Goal: Task Accomplishment & Management: Manage account settings

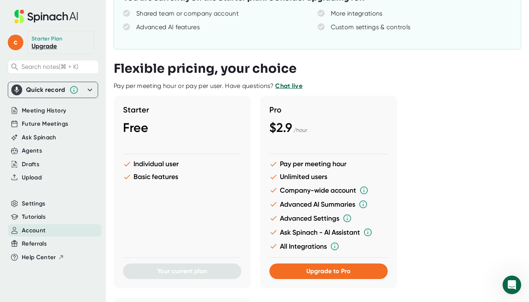
scroll to position [222, 0]
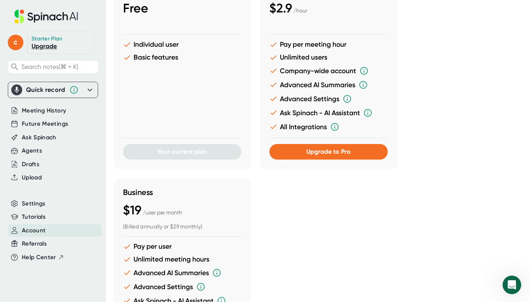
click at [33, 228] on span "Account" at bounding box center [34, 230] width 24 height 9
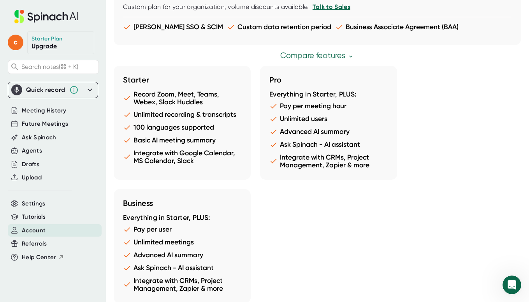
scroll to position [749, 0]
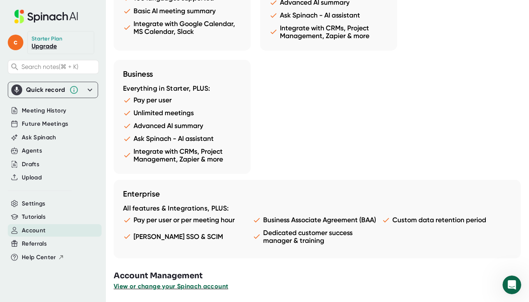
click at [183, 285] on span "View or change your Spinach account" at bounding box center [171, 286] width 114 height 7
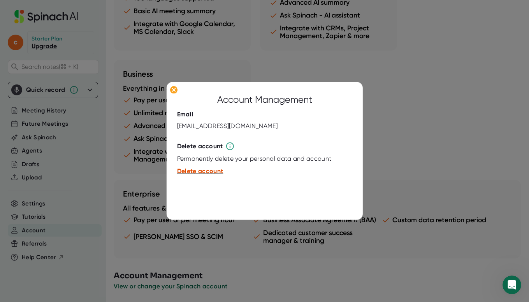
click at [202, 173] on span "Delete account" at bounding box center [200, 170] width 46 height 7
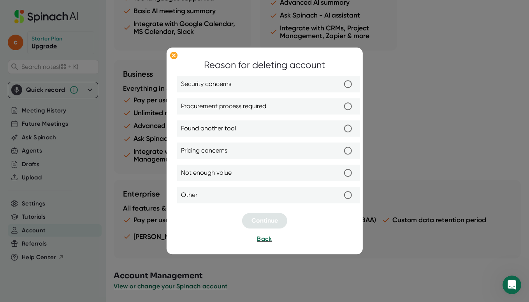
click at [209, 192] on label "Other" at bounding box center [268, 195] width 175 height 16
click at [340, 192] on input "Other" at bounding box center [348, 195] width 16 height 16
radio input "true"
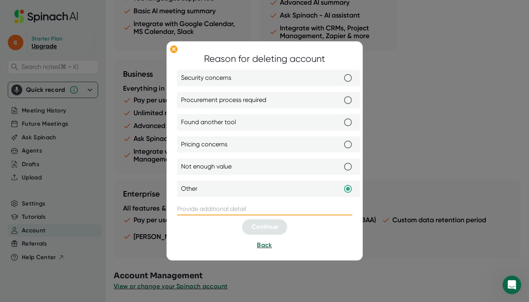
click at [212, 210] on input "text" at bounding box center [264, 209] width 175 height 12
drag, startPoint x: 318, startPoint y: 209, endPoint x: 175, endPoint y: 210, distance: 142.9
click at [175, 210] on div "Reason for deleting account Security concerns Procurement process required Foun…" at bounding box center [264, 150] width 196 height 219
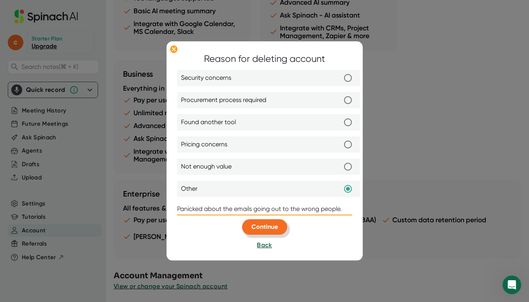
type input "Panicked about the emails going out to the wrong people."
click at [267, 229] on span "Continue" at bounding box center [265, 226] width 26 height 7
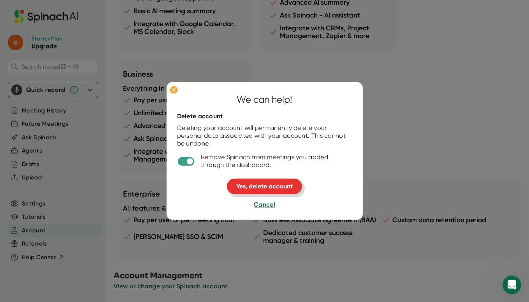
click at [284, 188] on span "Yes, delete account" at bounding box center [264, 186] width 56 height 7
